Goal: Navigation & Orientation: Understand site structure

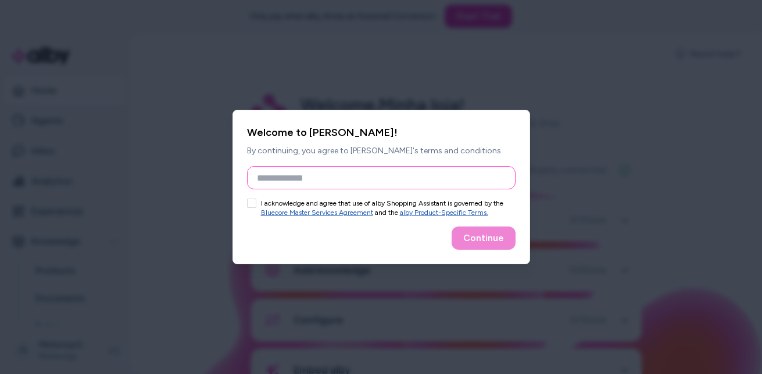
click at [287, 183] on input "Full Name" at bounding box center [381, 177] width 269 height 23
type input "********"
type button "on"
click at [247, 199] on button "on" at bounding box center [251, 203] width 9 height 9
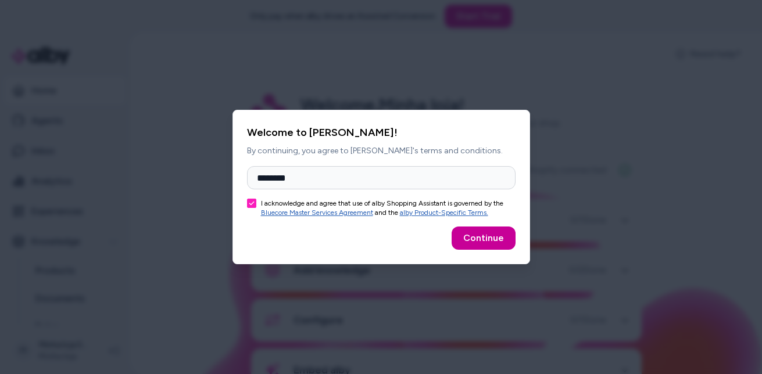
click at [483, 242] on button "Continue" at bounding box center [484, 238] width 64 height 23
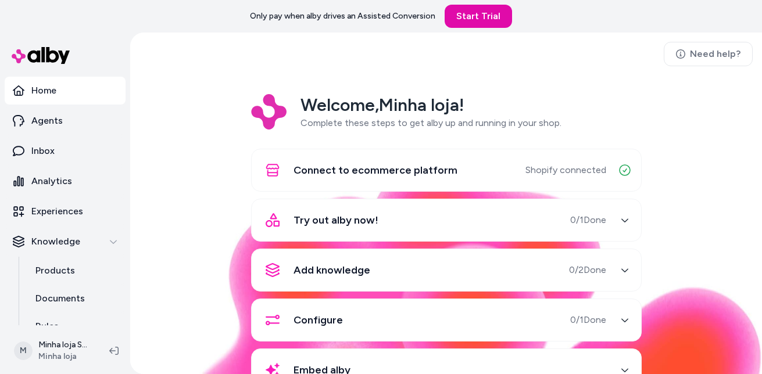
click at [483, 242] on div "Connect to ecommerce platform Shopify connected Try out alby now! 0 / 1 Done Ad…" at bounding box center [446, 270] width 391 height 243
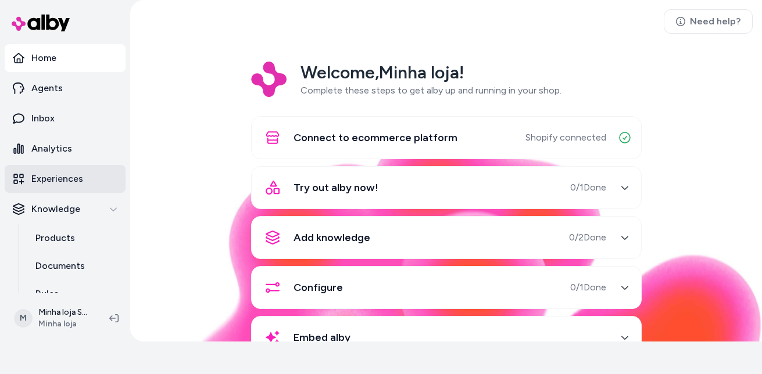
click at [64, 184] on p "Experiences" at bounding box center [57, 179] width 52 height 14
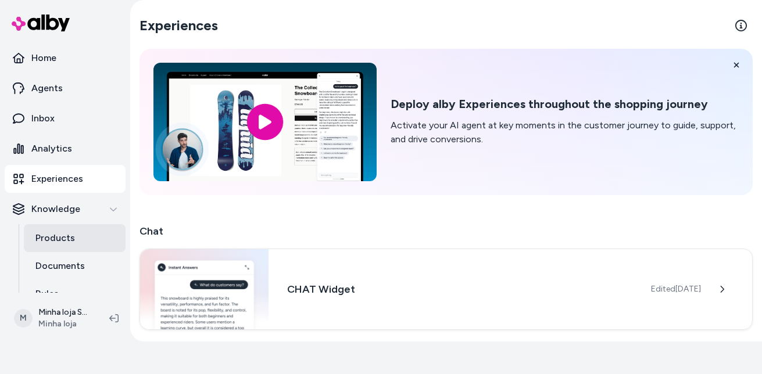
drag, startPoint x: 117, startPoint y: 209, endPoint x: 118, endPoint y: 238, distance: 29.1
click at [118, 238] on div "Knowledge Products Documents Rules Verified Q&As Reviews Survey Questions" at bounding box center [65, 293] width 121 height 197
click at [118, 237] on link "Products" at bounding box center [75, 238] width 102 height 28
click at [110, 236] on link "Products" at bounding box center [75, 238] width 102 height 28
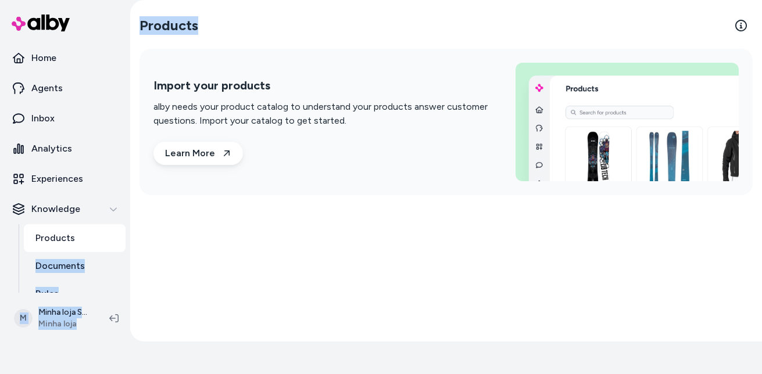
click at [129, 233] on section "Home Agents Inbox Analytics Experiences Knowledge Products Documents Rules Veri…" at bounding box center [381, 187] width 762 height 374
click at [126, 234] on div "Home Agents Inbox Analytics Experiences Knowledge Products Documents Rules Veri…" at bounding box center [65, 147] width 130 height 295
click at [88, 119] on link "Inbox" at bounding box center [65, 119] width 121 height 28
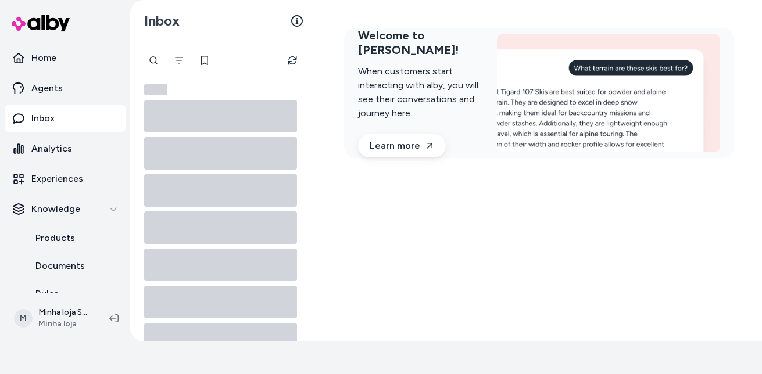
click at [71, 73] on ul "Home Agents Inbox Analytics Experiences Knowledge Products Documents Rules Veri…" at bounding box center [65, 233] width 121 height 378
click at [56, 72] on ul "Home Agents Inbox Analytics Experiences Knowledge Products Documents Rules Veri…" at bounding box center [65, 233] width 121 height 378
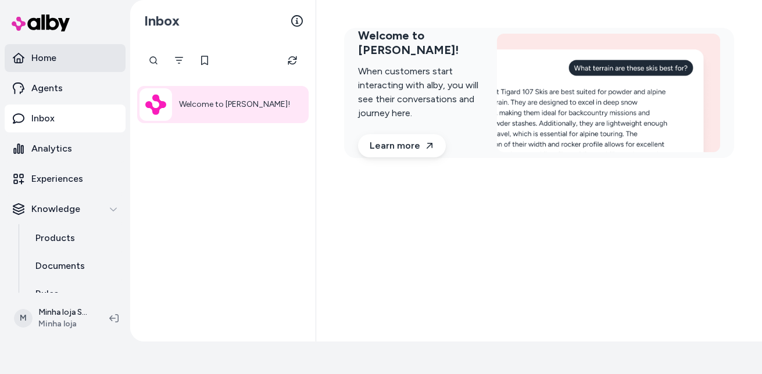
click at [52, 65] on link "Home" at bounding box center [65, 58] width 121 height 28
click at [52, 62] on p "Home" at bounding box center [43, 58] width 25 height 14
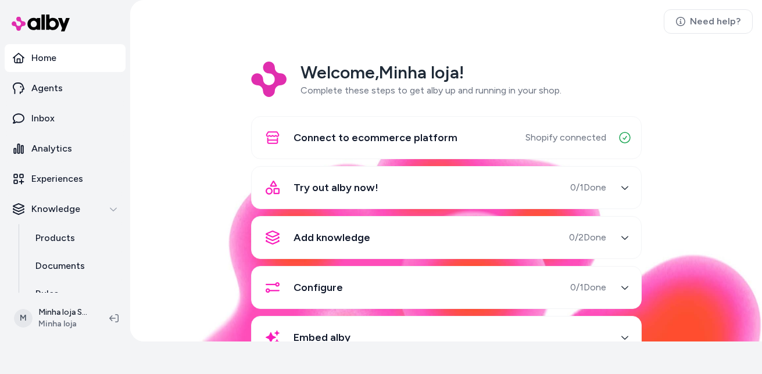
click at [177, 197] on div "Welcome, Minha loja ! Complete these steps to get alby up and running in your s…" at bounding box center [446, 219] width 613 height 314
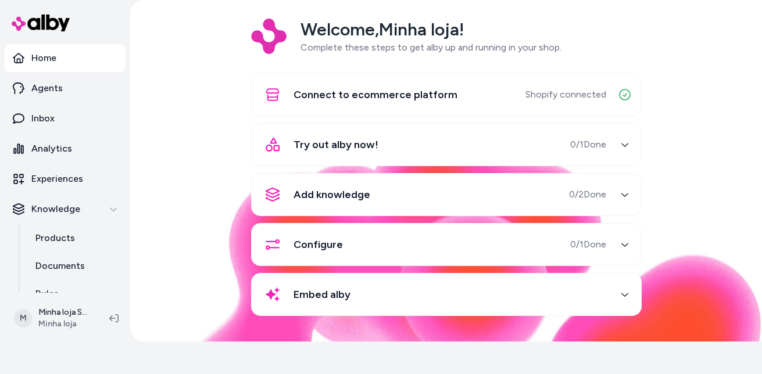
drag, startPoint x: 344, startPoint y: 124, endPoint x: 369, endPoint y: 92, distance: 41.4
click at [348, 122] on div "Connect to ecommerce platform Shopify connected Try out alby now! 0 / 1 Done Ad…" at bounding box center [446, 194] width 391 height 243
click at [369, 92] on span "Connect to ecommerce platform" at bounding box center [376, 95] width 164 height 16
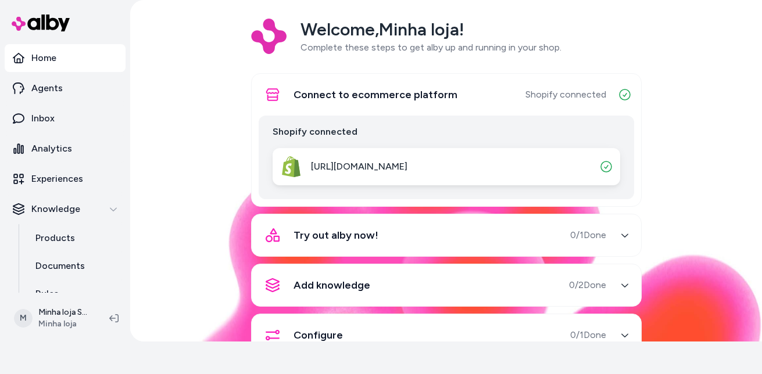
click at [369, 177] on div "https://gwnfqu-m1.myshopify.com" at bounding box center [342, 167] width 130 height 28
click at [63, 139] on link "Analytics" at bounding box center [65, 149] width 121 height 28
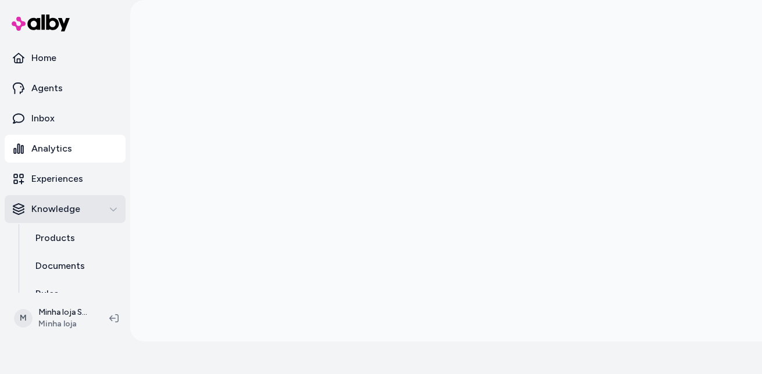
click at [92, 211] on div "Knowledge" at bounding box center [65, 209] width 105 height 14
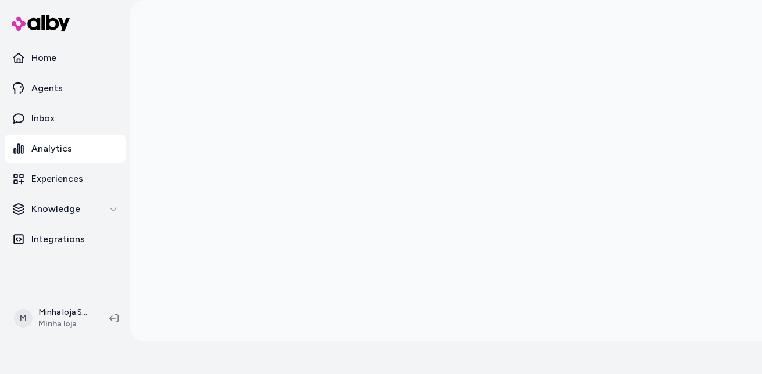
click at [77, 255] on nav "Home Agents Inbox Analytics Experiences Knowledge Integrations" at bounding box center [65, 168] width 121 height 249
click at [63, 240] on p "Integrations" at bounding box center [57, 240] width 53 height 14
